Goal: Information Seeking & Learning: Learn about a topic

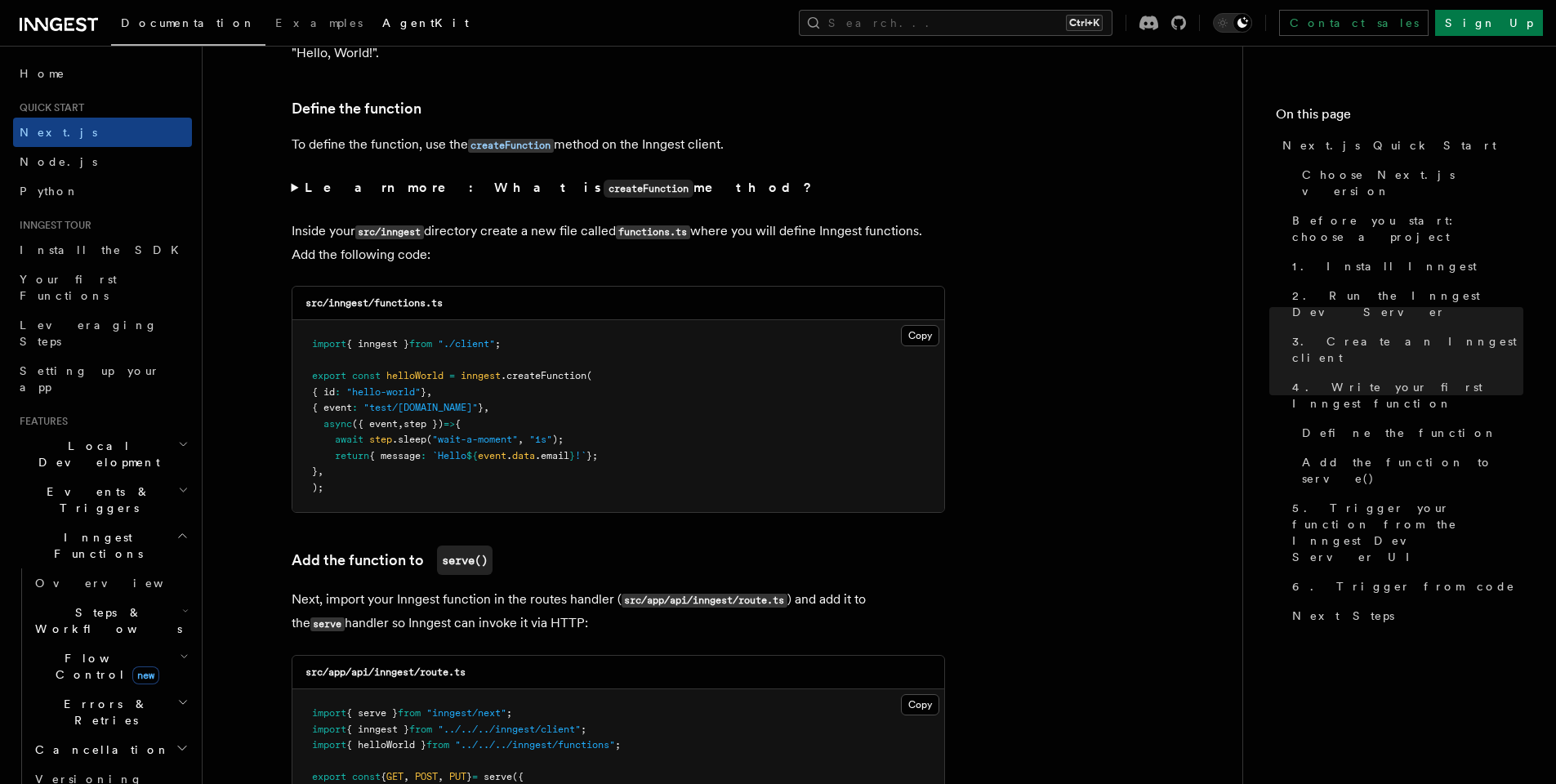
click at [382, 26] on span "AgentKit" at bounding box center [425, 23] width 86 height 13
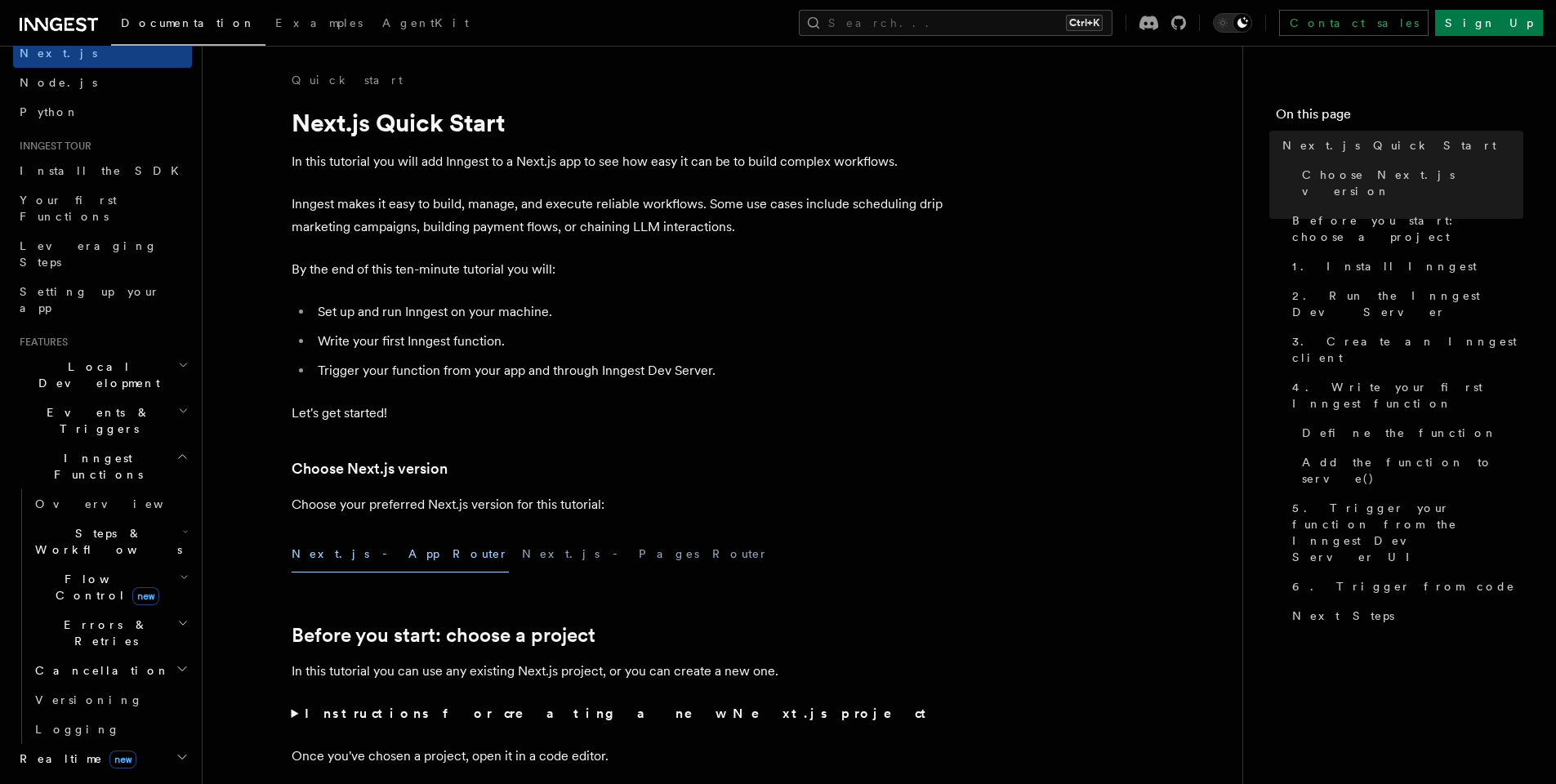
scroll to position [98, 0]
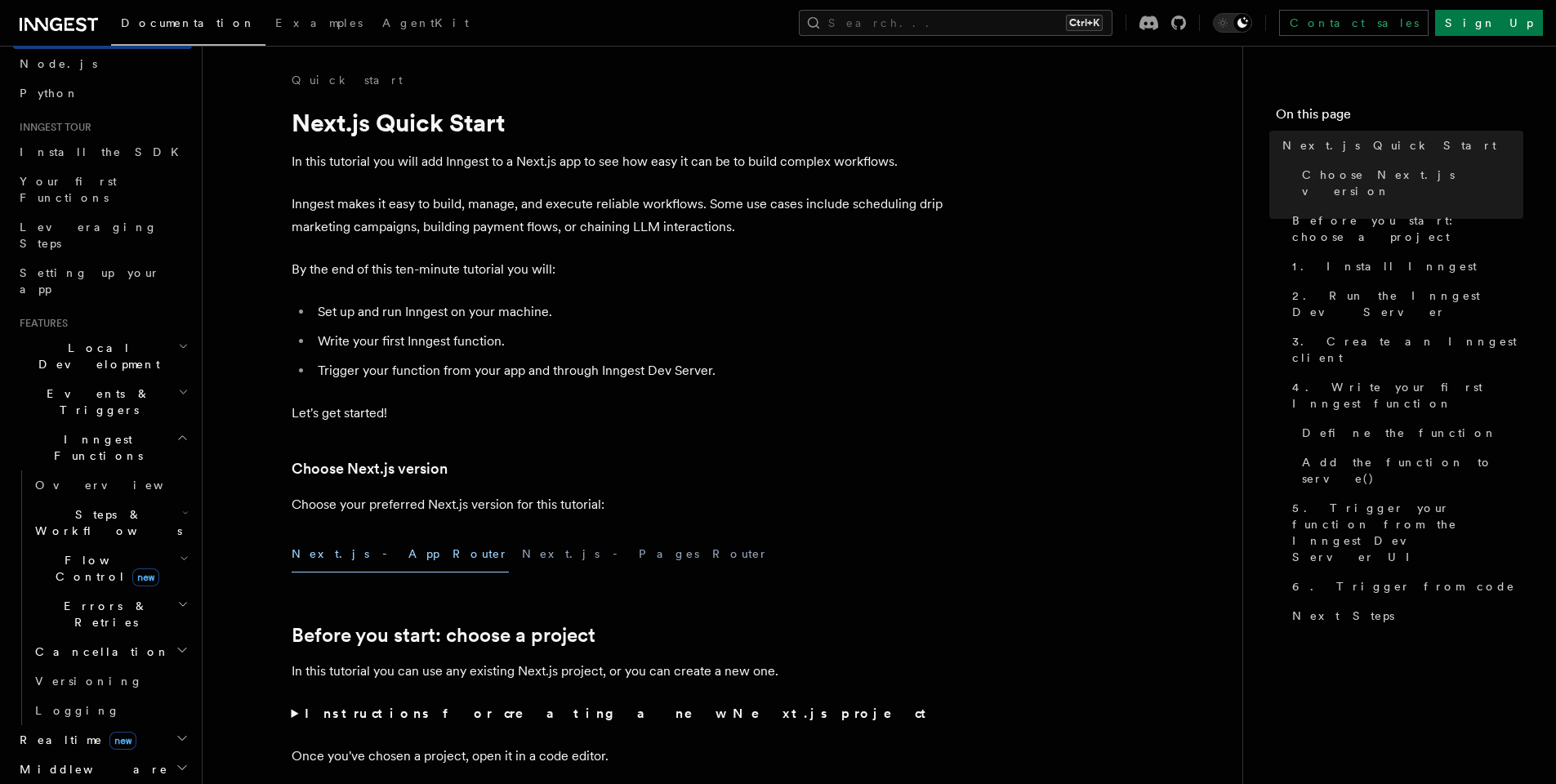
click at [92, 507] on span "Steps & Workflows" at bounding box center [105, 522] width 154 height 32
click at [95, 688] on span "AI Inference" at bounding box center [98, 702] width 95 height 29
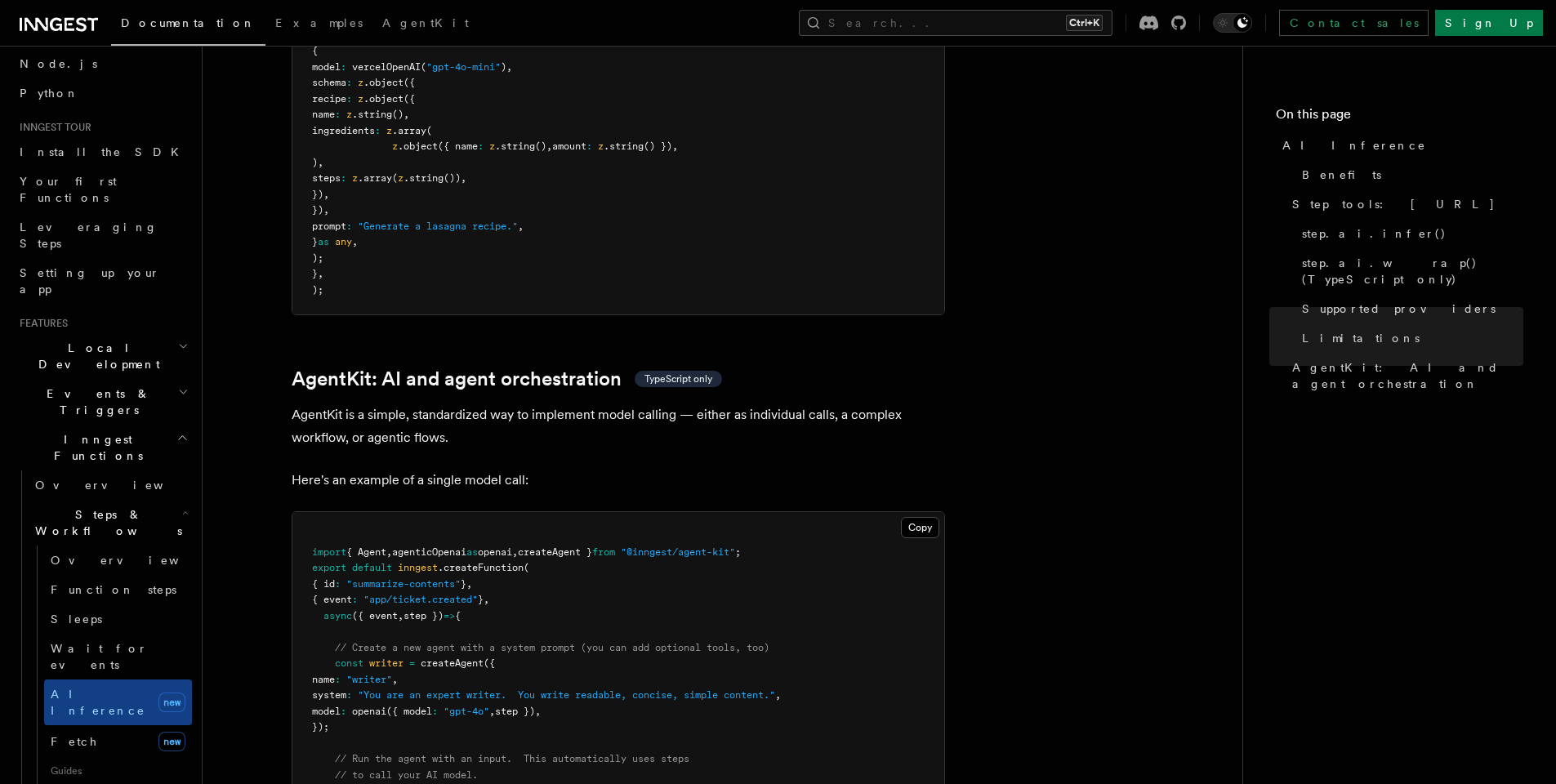
scroll to position [4802, 0]
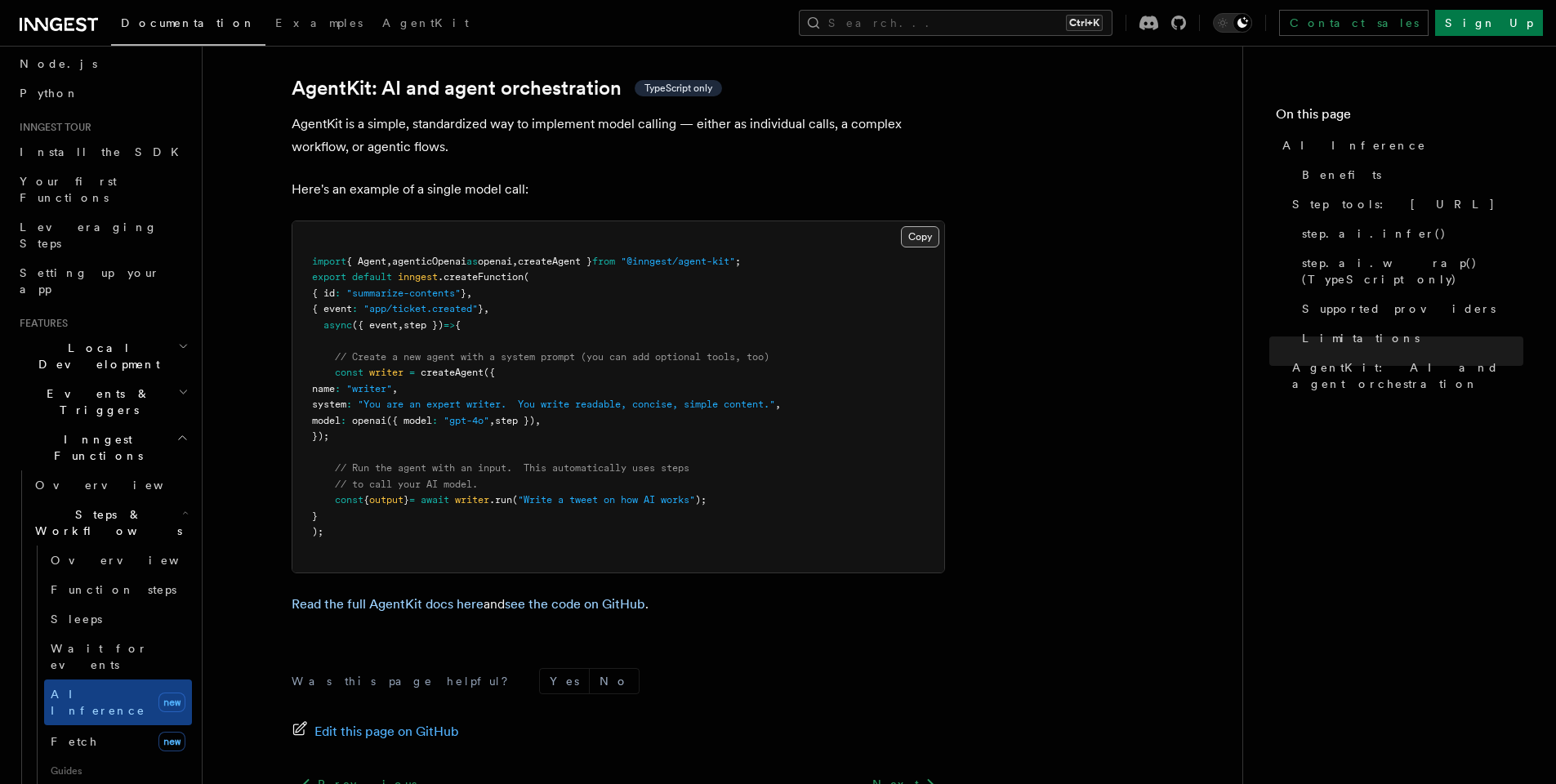
click at [925, 226] on button "Copy Copied" at bounding box center [920, 237] width 38 height 22
drag, startPoint x: 792, startPoint y: 181, endPoint x: 313, endPoint y: 189, distance: 479.1
click at [313, 221] on pre "import { Agent , agenticOpenai as openai , createAgent } from "@inngest/agent-k…" at bounding box center [618, 396] width 652 height 351
copy span "import { Agent , agenticOpenai as openai , createAgent } from "@inngest/agent-k…"
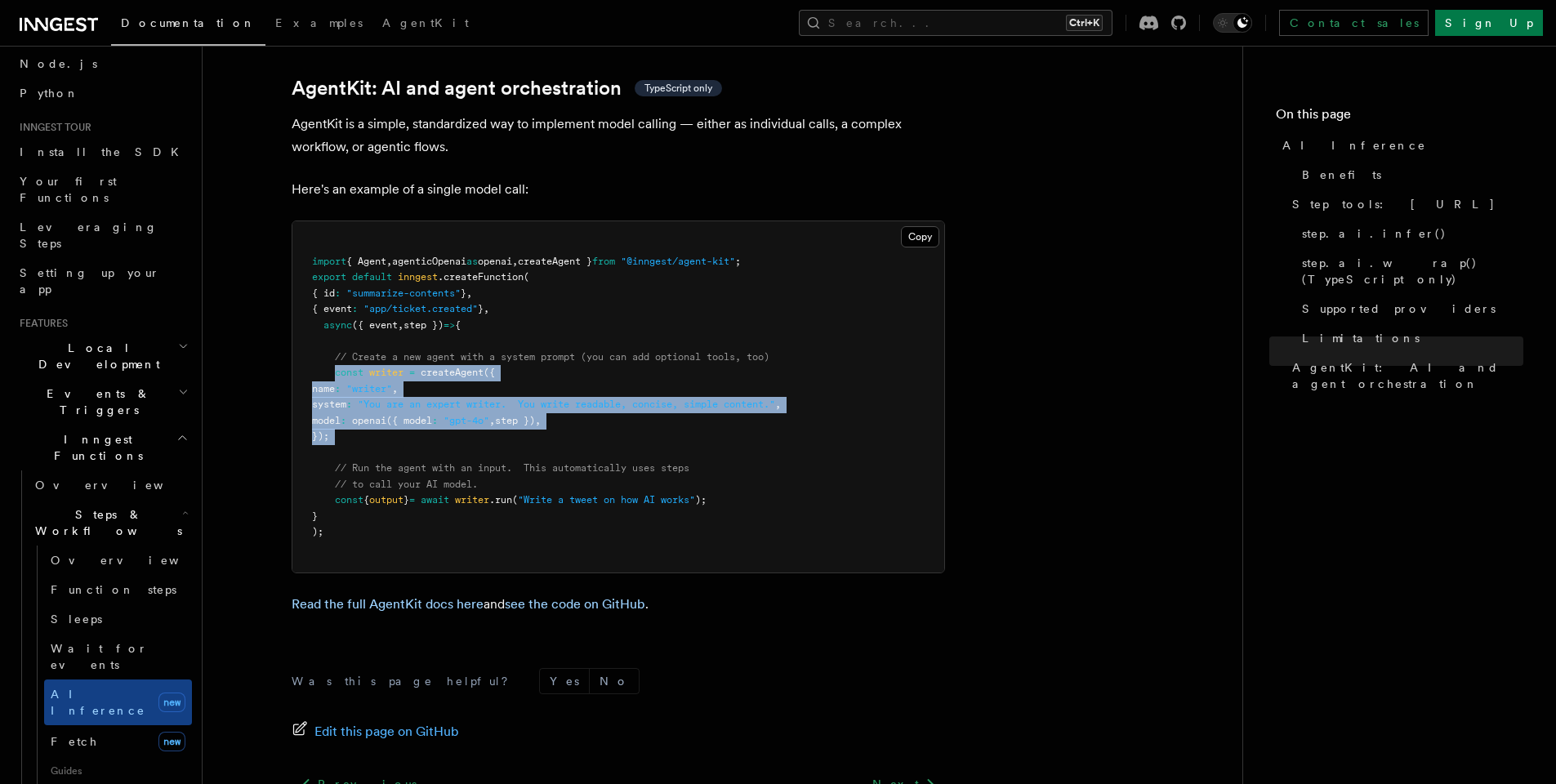
drag, startPoint x: 335, startPoint y: 298, endPoint x: 529, endPoint y: 368, distance: 206.2
click at [529, 368] on pre "import { Agent , agenticOpenai as openai , createAgent } from "@inngest/agent-k…" at bounding box center [618, 396] width 652 height 351
copy code "const writer = createAgent ({ name : "writer" , system : "You are an expert wri…"
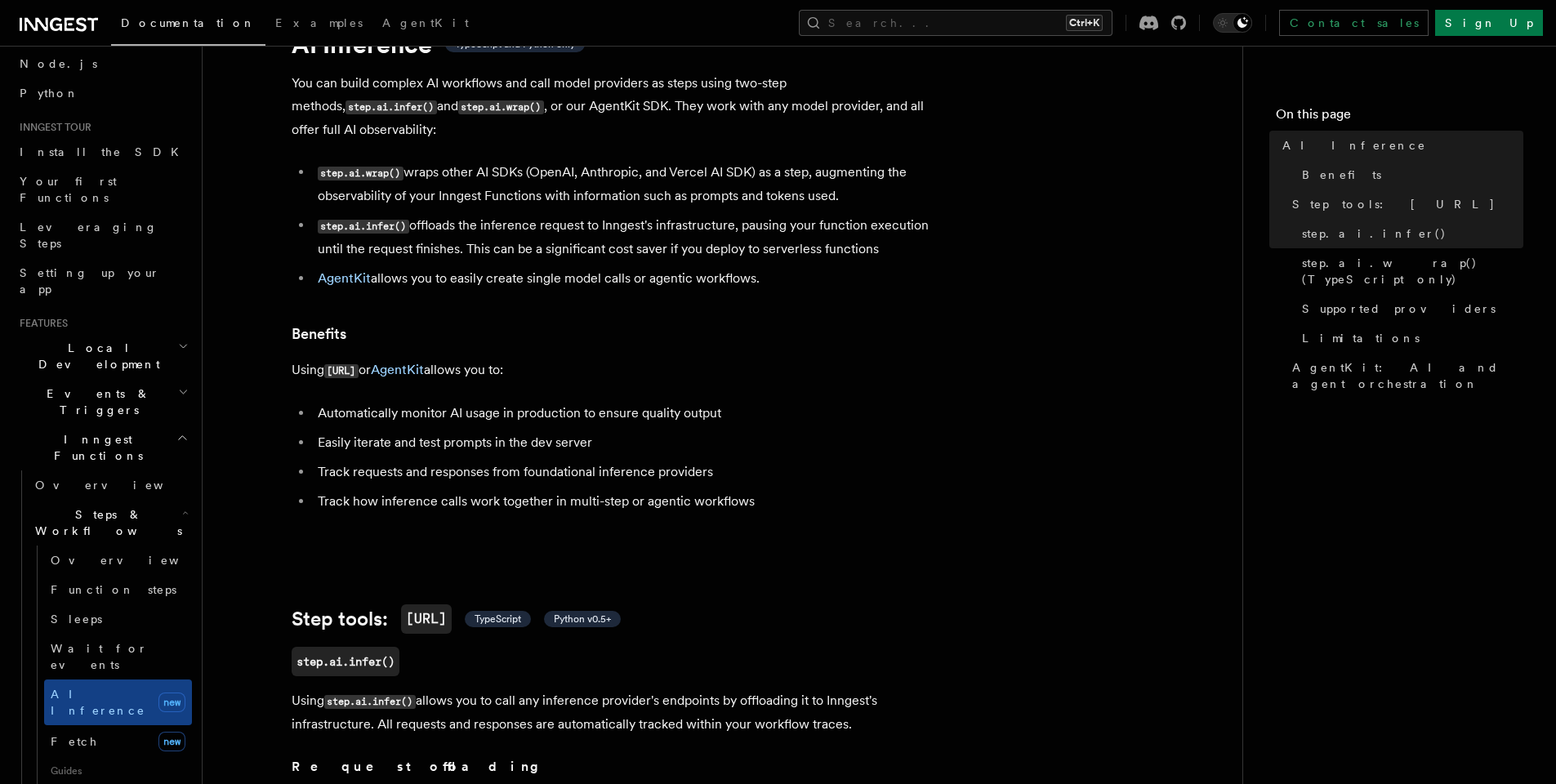
scroll to position [0, 0]
